Goal: Transaction & Acquisition: Download file/media

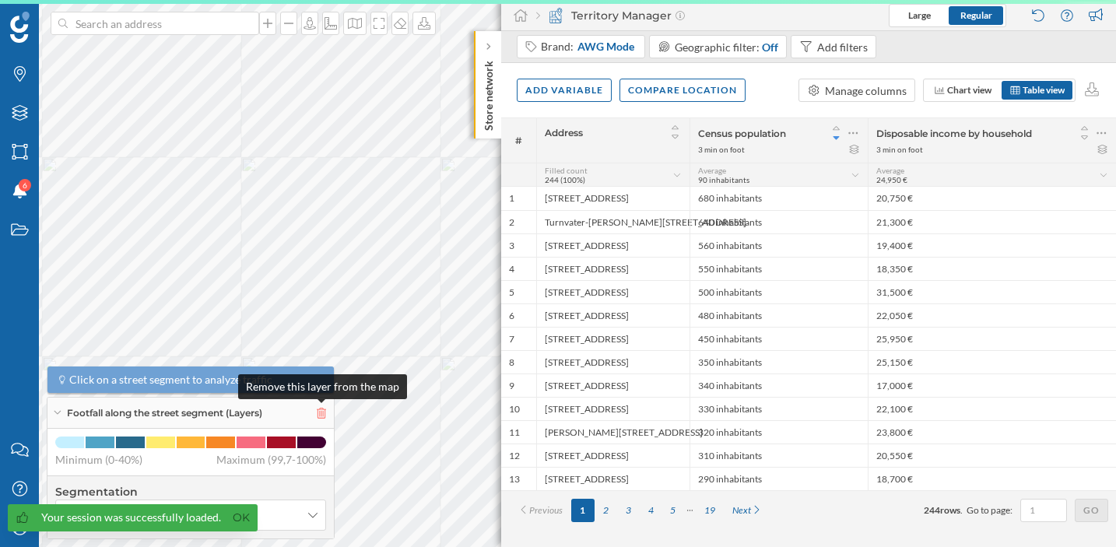
click at [325, 415] on icon at bounding box center [321, 413] width 9 height 11
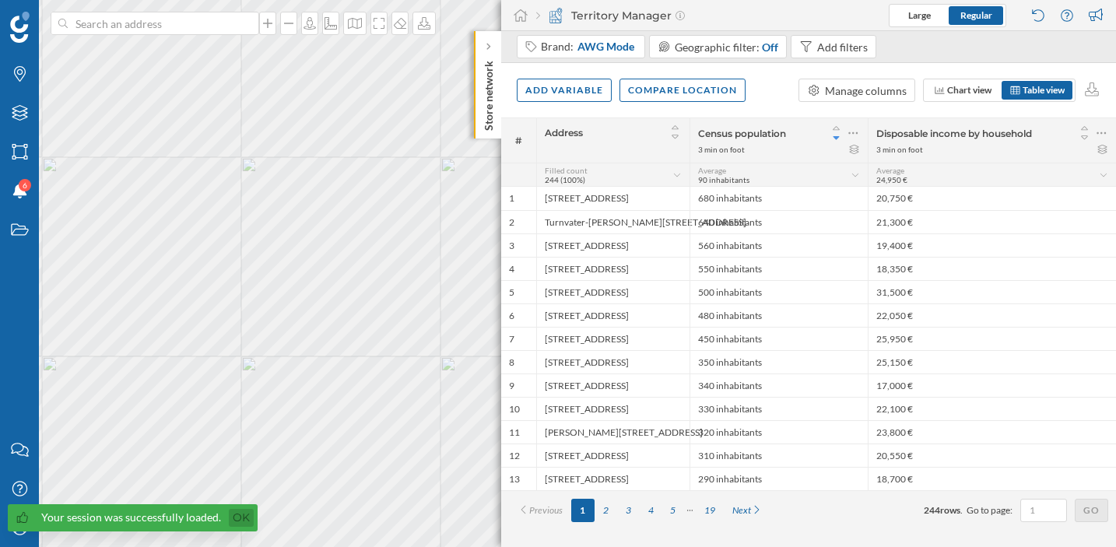
click at [241, 522] on link "Ok" at bounding box center [241, 518] width 25 height 18
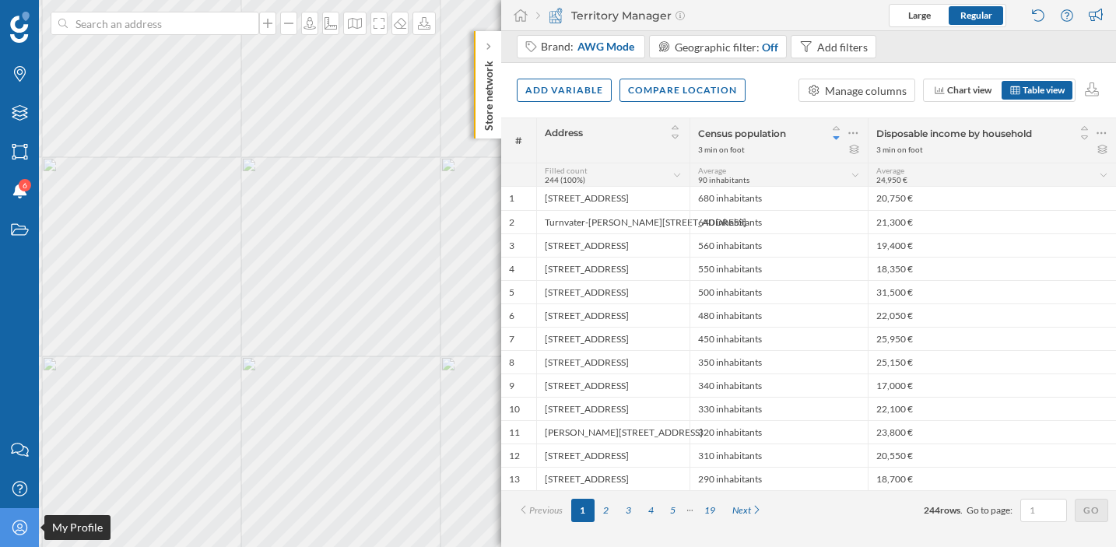
click at [23, 531] on icon at bounding box center [19, 527] width 15 height 15
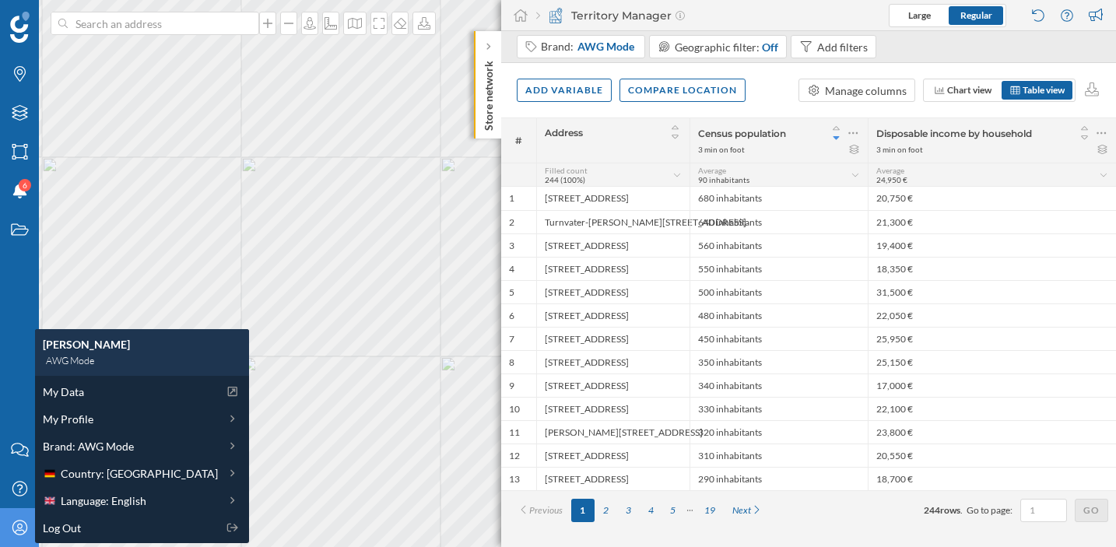
click at [616, 18] on div "Territory Manager" at bounding box center [610, 16] width 149 height 16
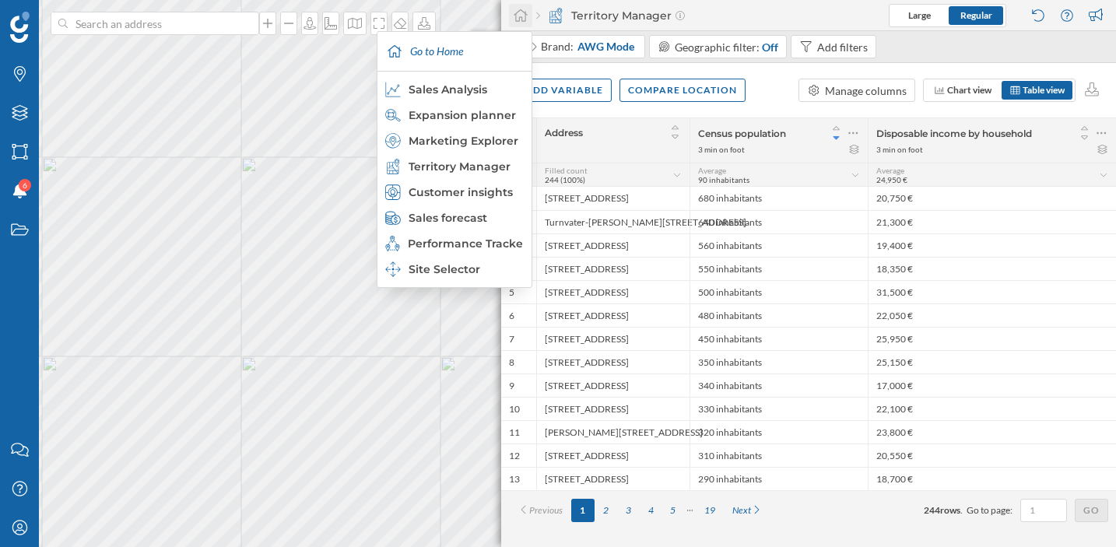
click at [528, 12] on icon at bounding box center [521, 16] width 16 height 14
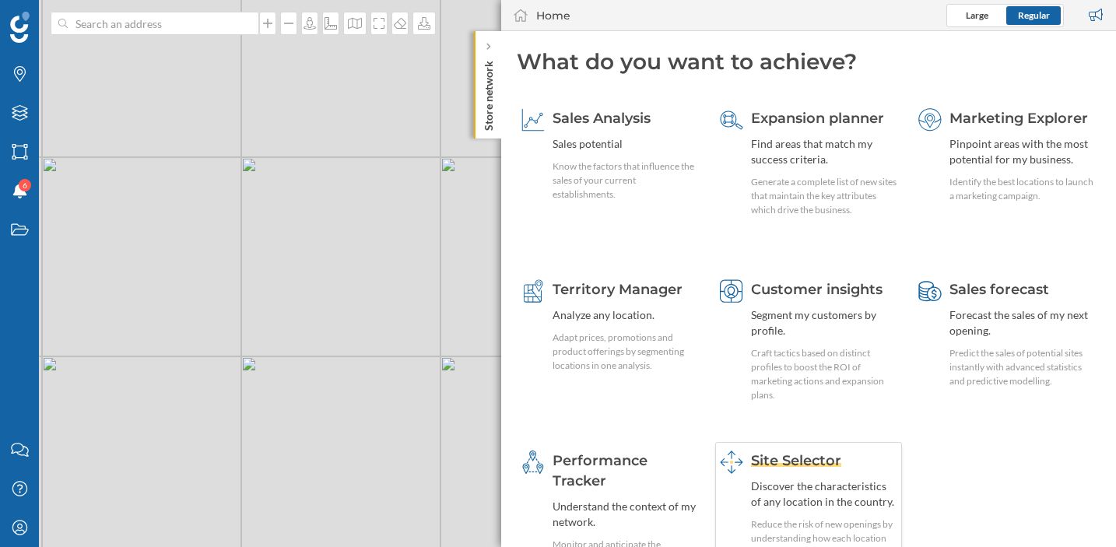
click at [773, 464] on span "Site Selector" at bounding box center [796, 460] width 90 height 17
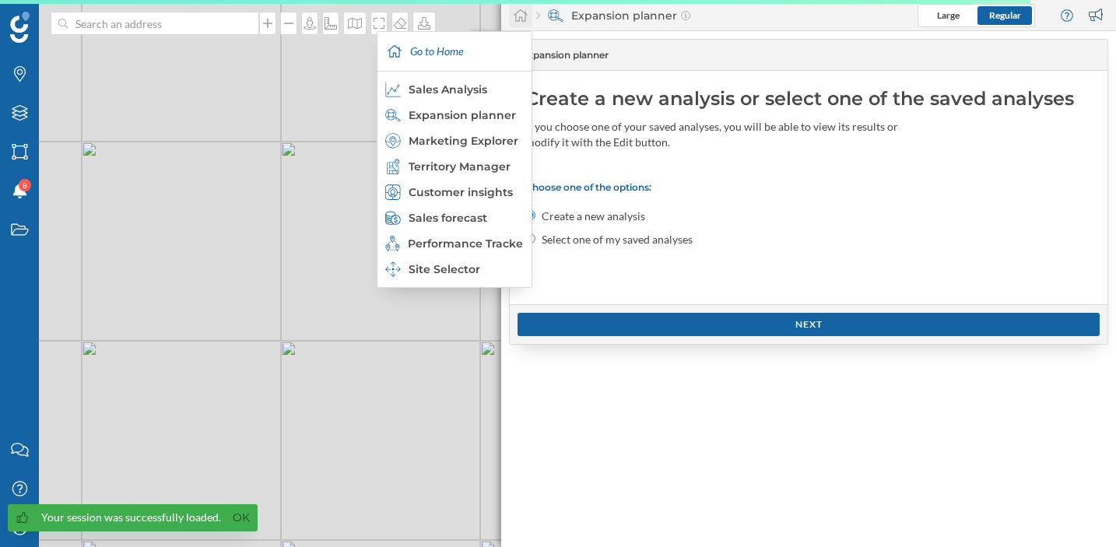
click at [519, 15] on icon at bounding box center [521, 16] width 16 height 14
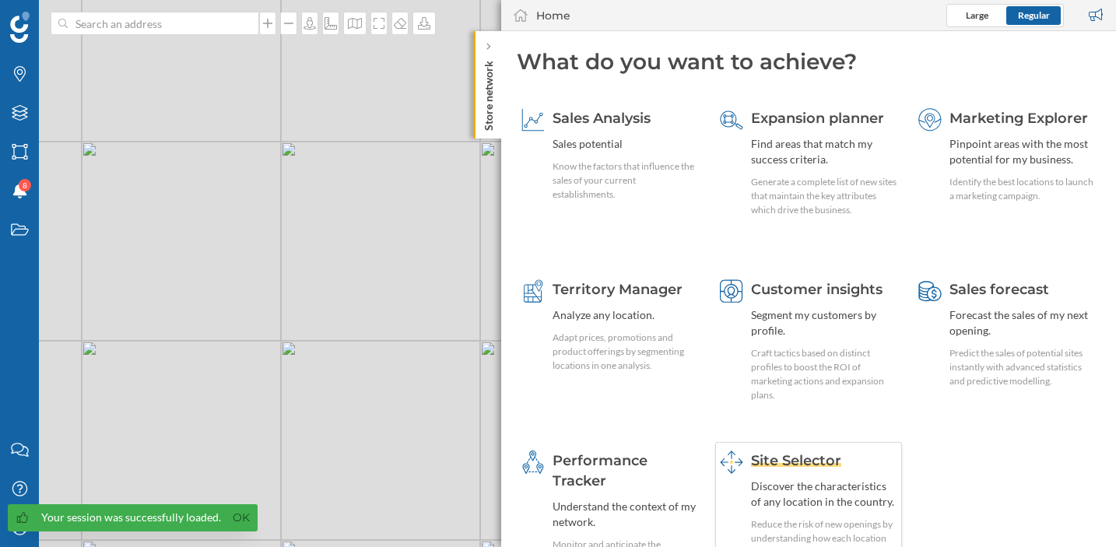
click at [778, 462] on span "Site Selector" at bounding box center [796, 460] width 90 height 17
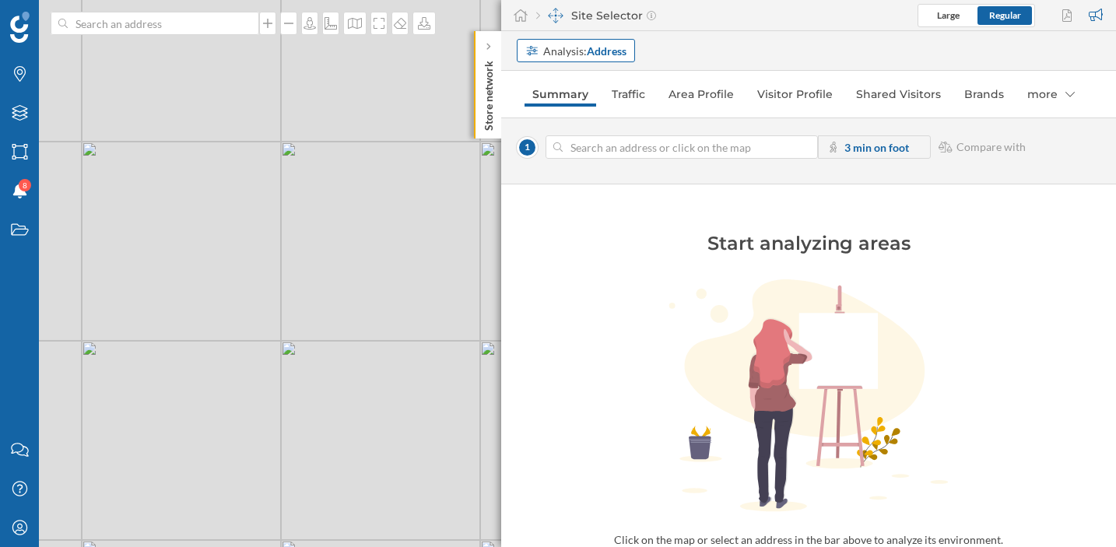
click at [606, 50] on strong "Address" at bounding box center [607, 50] width 40 height 13
click at [595, 117] on div "Commercial area" at bounding box center [570, 110] width 91 height 16
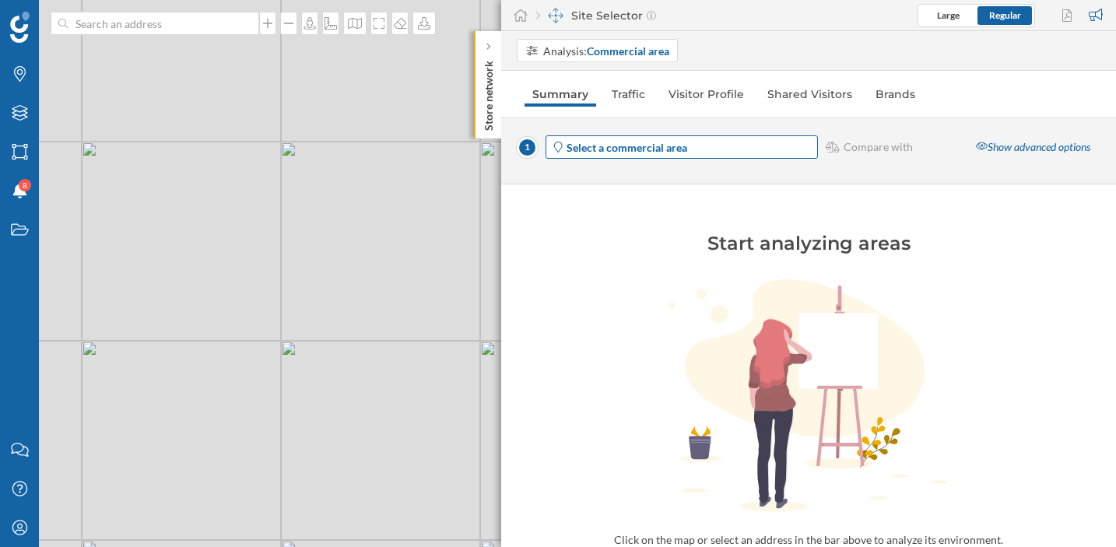
click at [668, 150] on strong "Select a commercial area" at bounding box center [627, 147] width 121 height 13
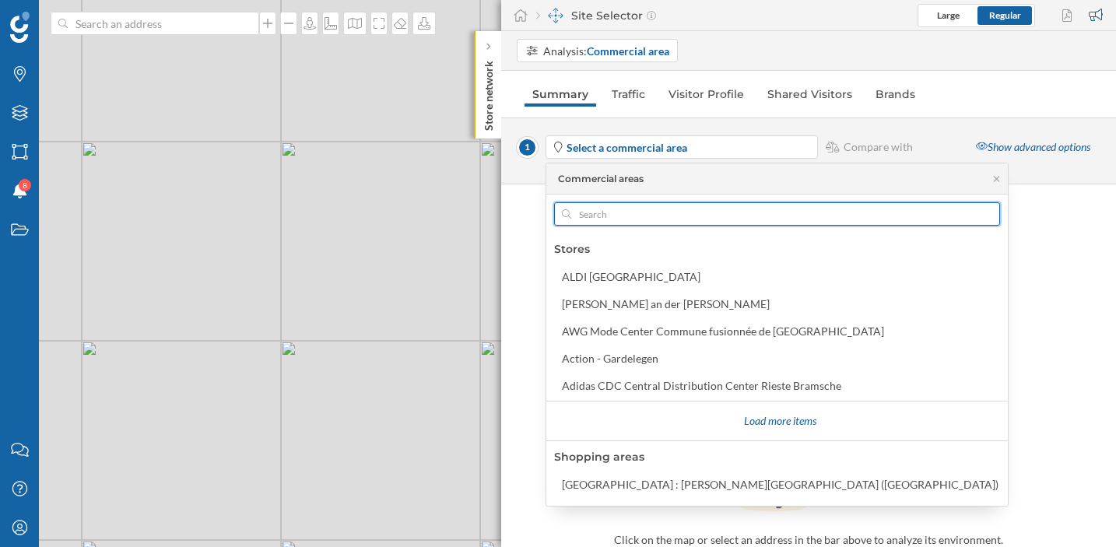
click at [656, 213] on input "text" at bounding box center [777, 213] width 412 height 23
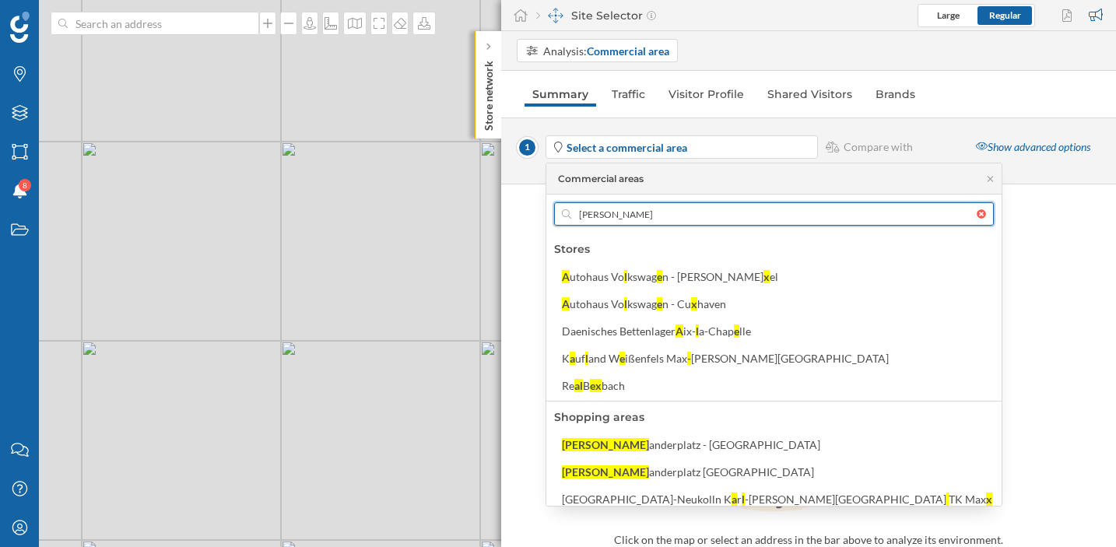
type input "alexa"
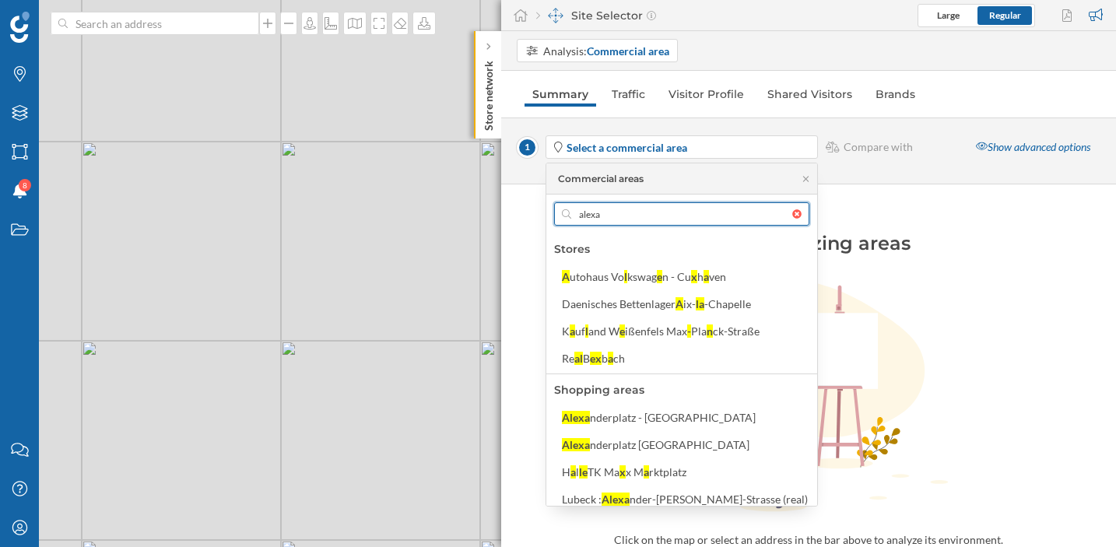
scroll to position [9, 0]
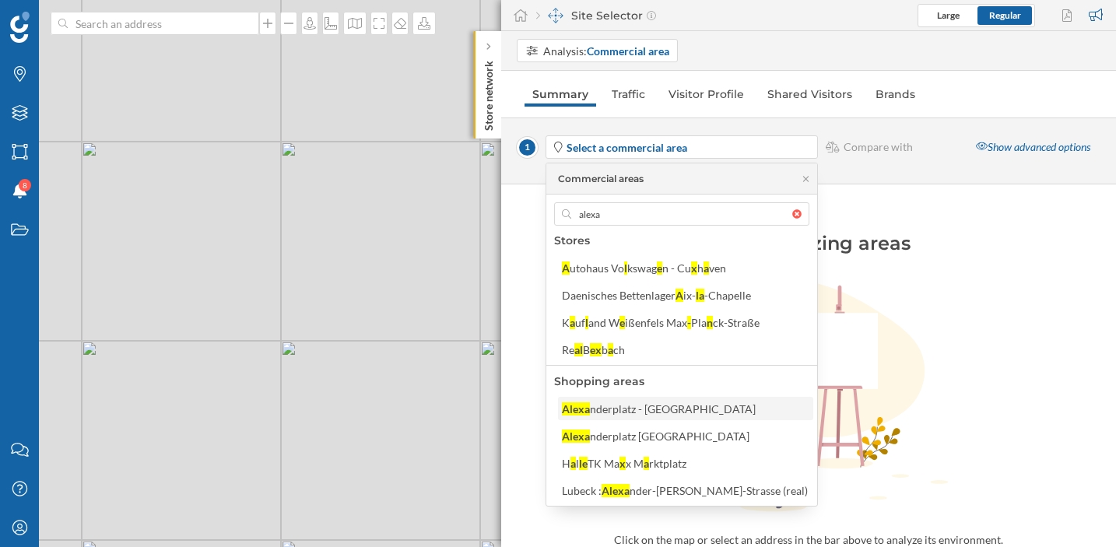
click at [665, 402] on div "nderplatz - Berlin" at bounding box center [673, 408] width 166 height 13
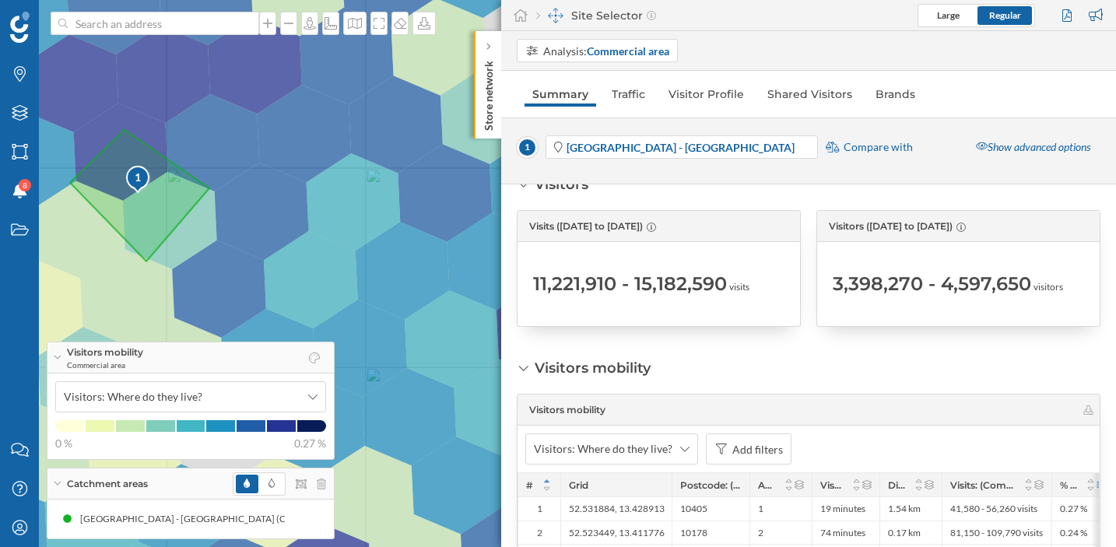
scroll to position [266, 0]
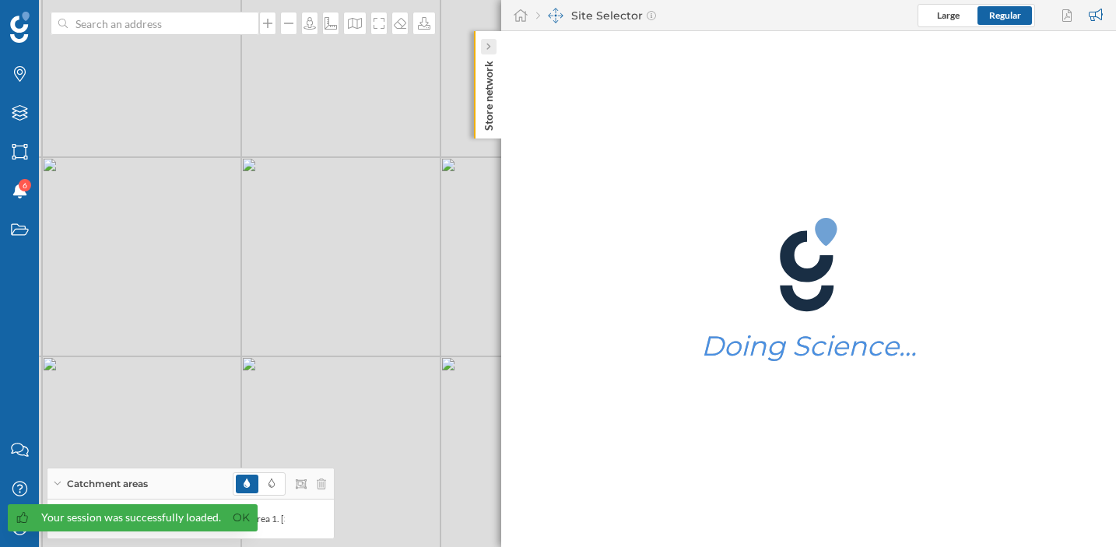
click at [487, 48] on icon at bounding box center [488, 47] width 5 height 8
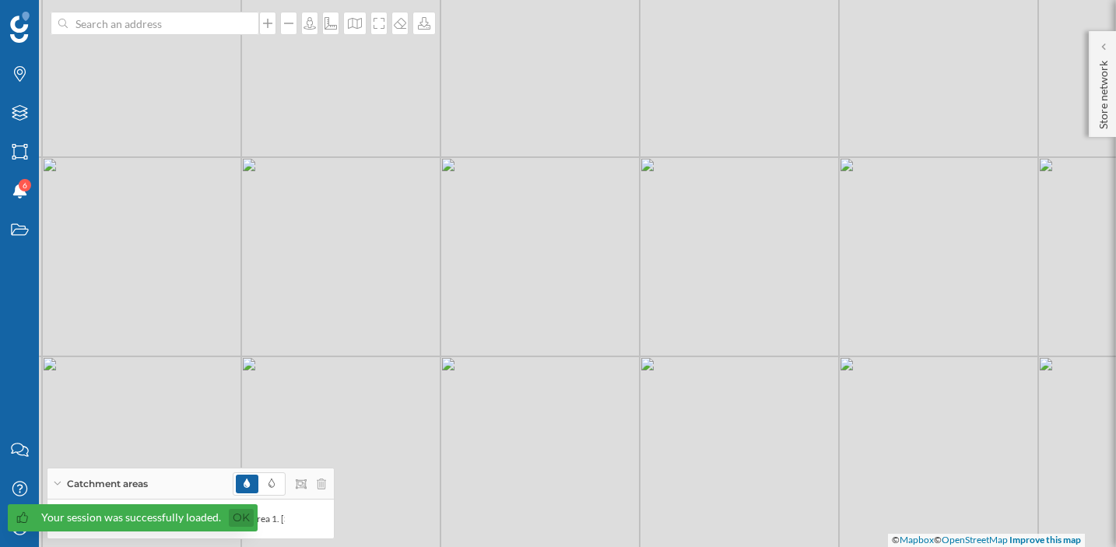
click at [239, 513] on link "Ok" at bounding box center [241, 518] width 25 height 18
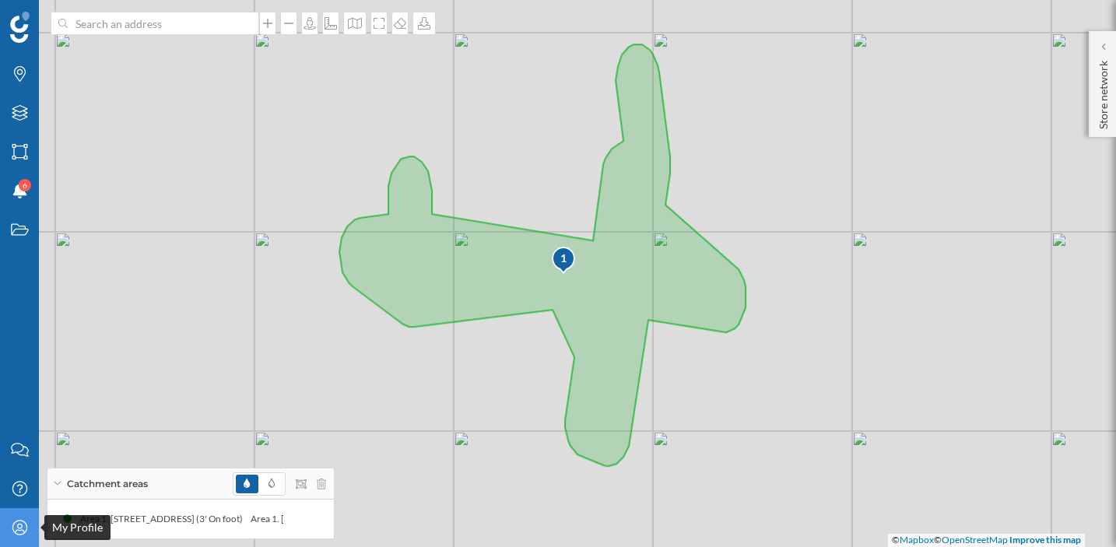
click at [5, 531] on div "My Profile" at bounding box center [19, 527] width 39 height 39
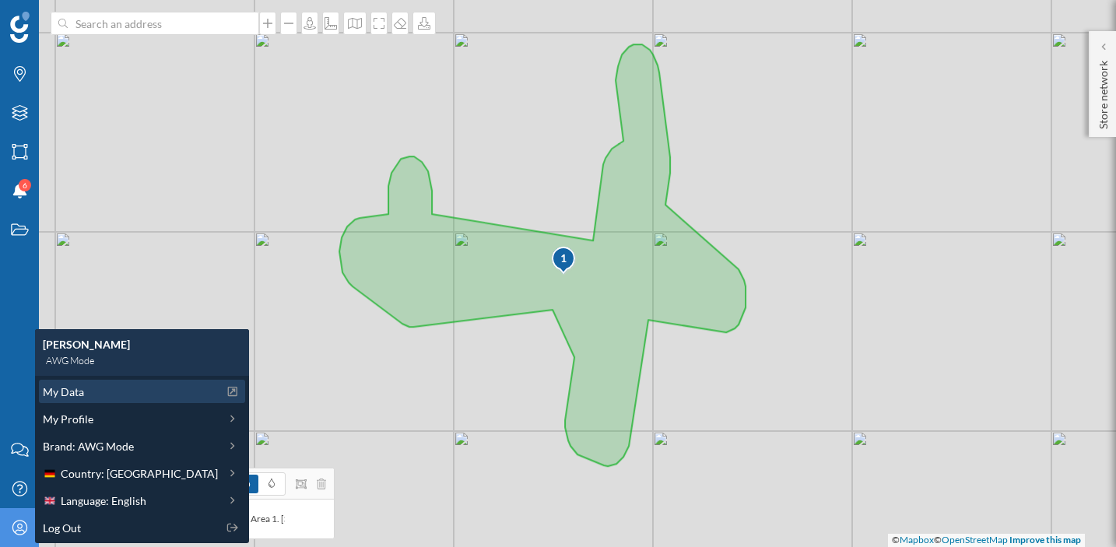
click at [104, 395] on div "My Data" at bounding box center [130, 392] width 175 height 16
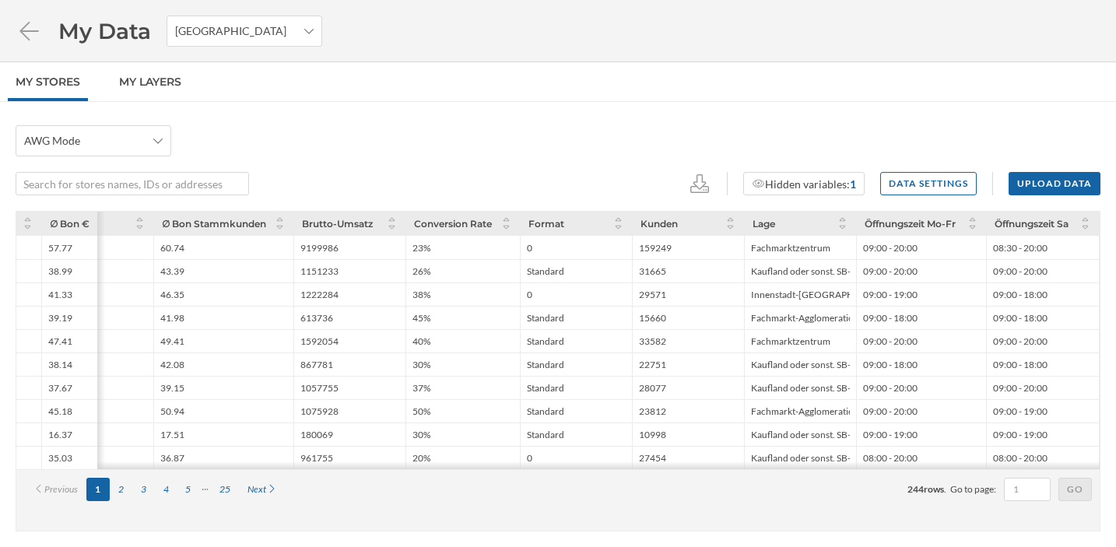
scroll to position [0, 860]
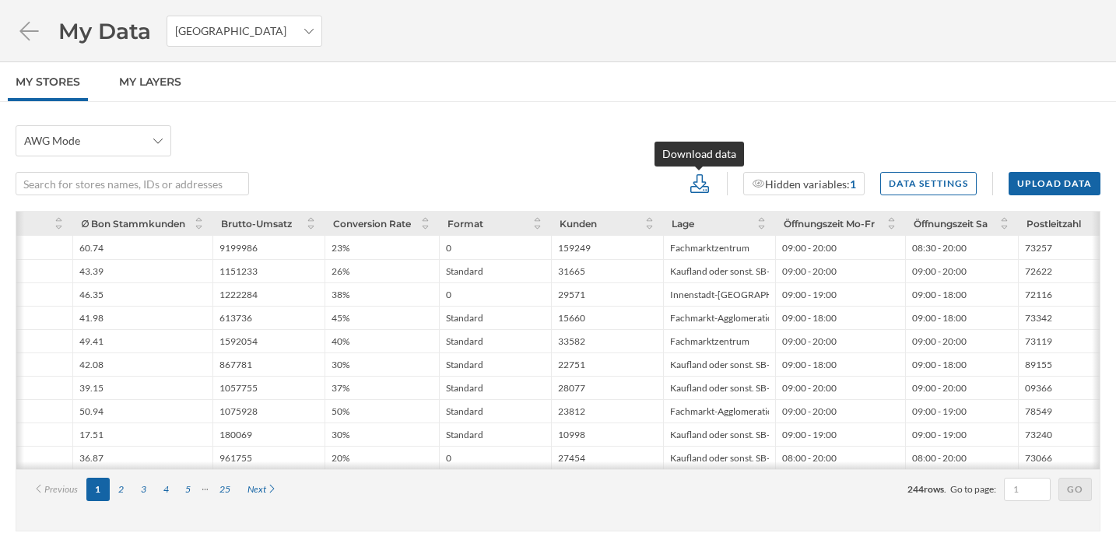
click at [698, 191] on icon at bounding box center [699, 183] width 23 height 19
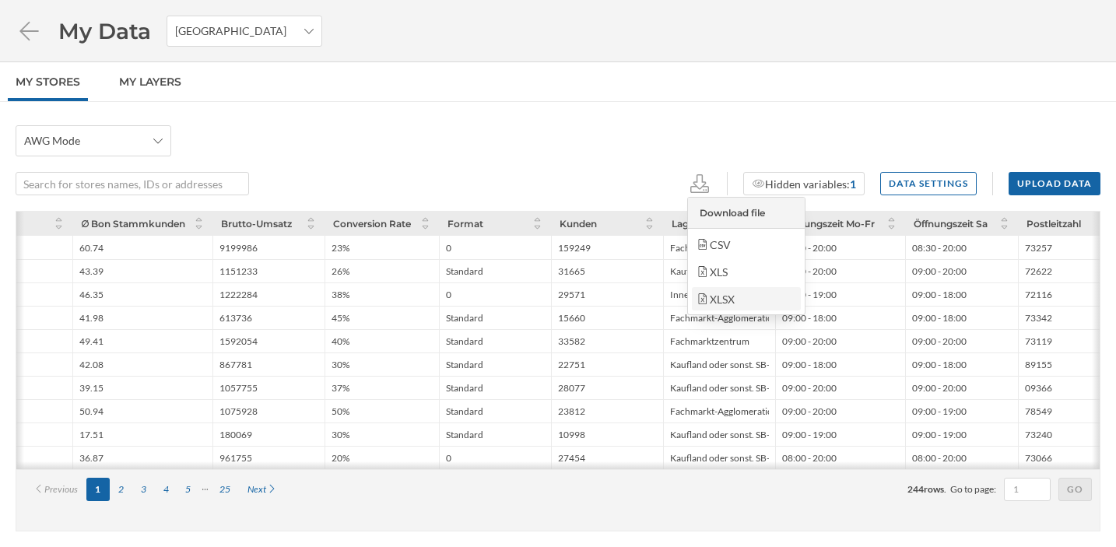
click at [720, 304] on div "XLSX" at bounding box center [746, 299] width 100 height 16
